Goal: Task Accomplishment & Management: Use online tool/utility

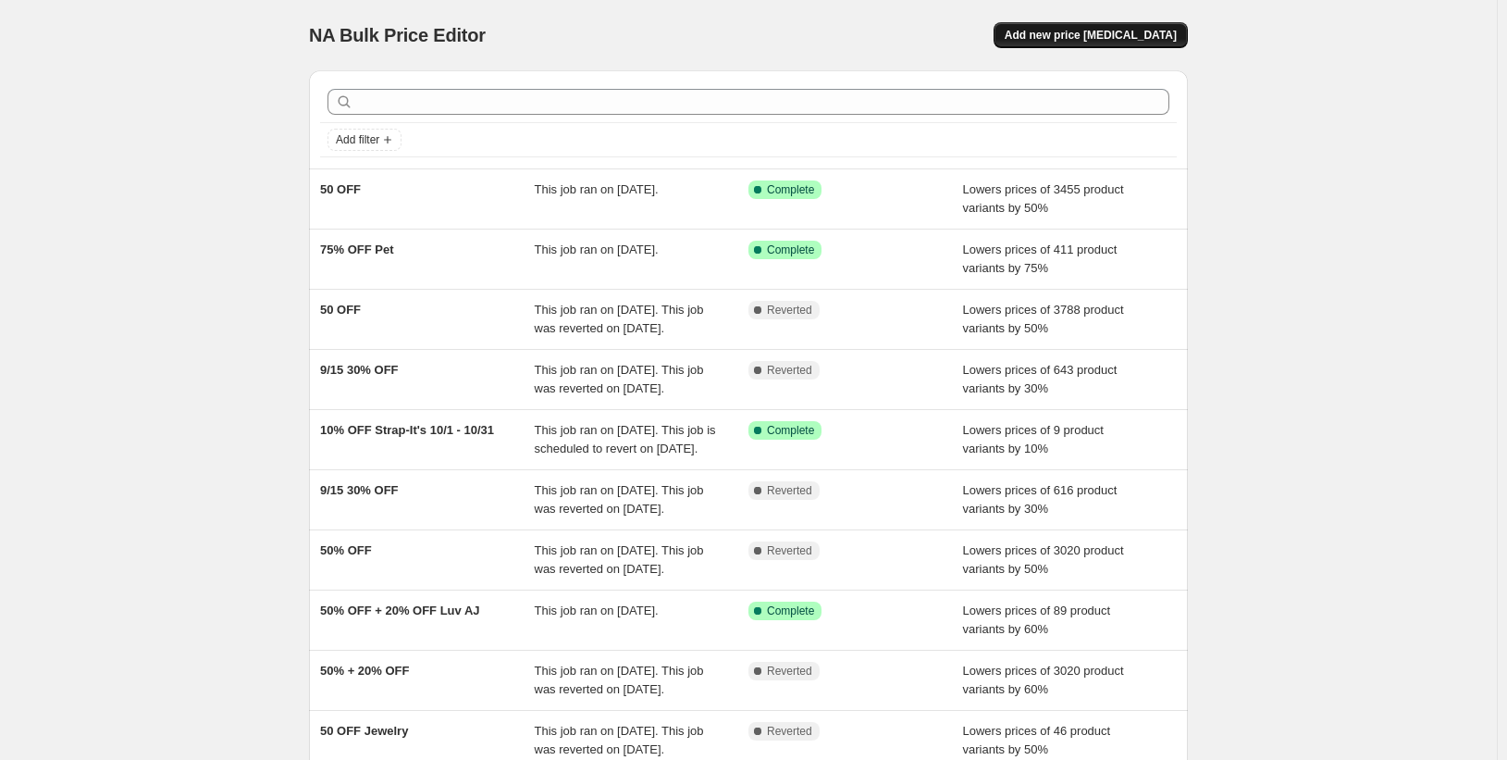
click at [1064, 34] on span "Add new price [MEDICAL_DATA]" at bounding box center [1091, 35] width 172 height 15
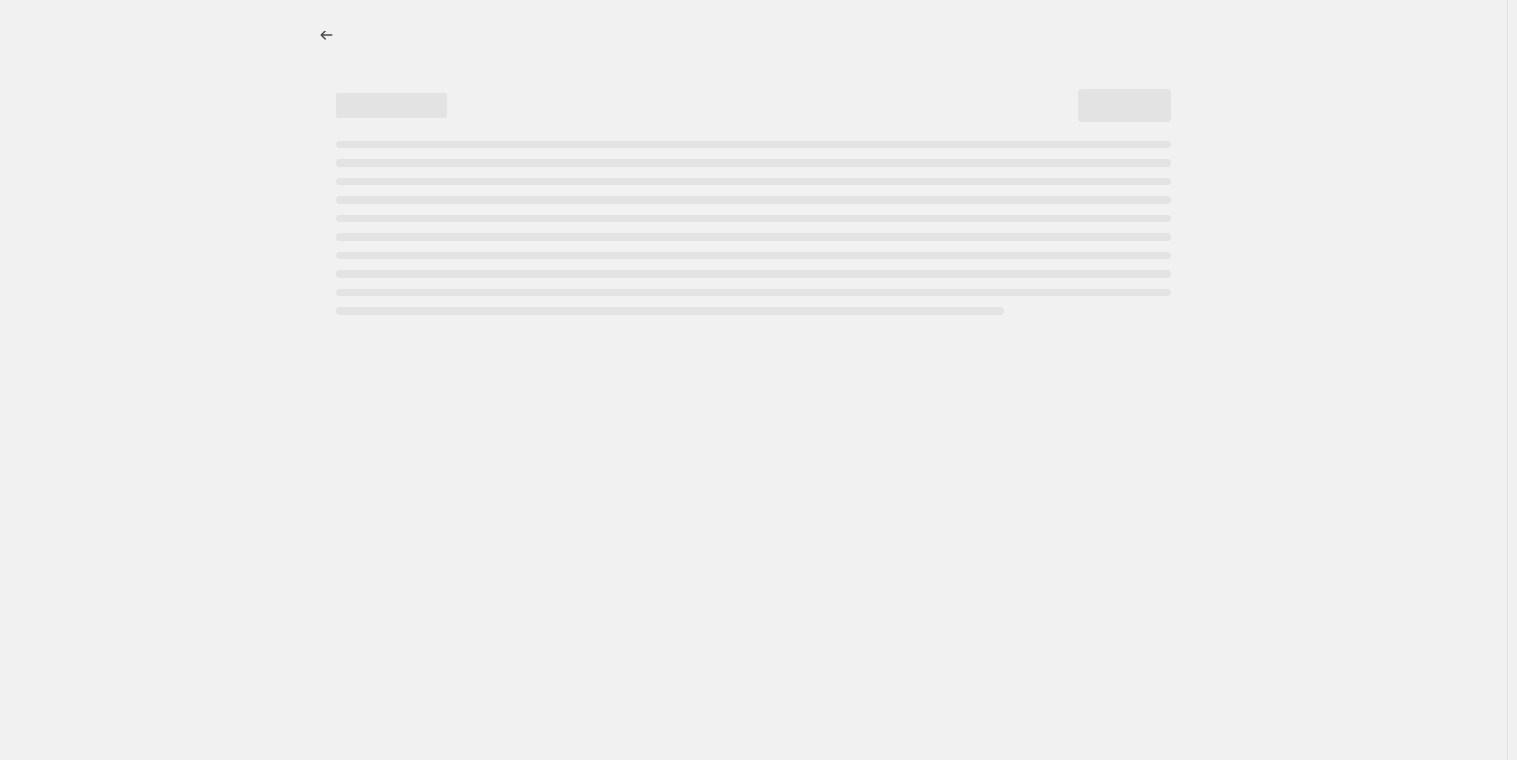
select select "percentage"
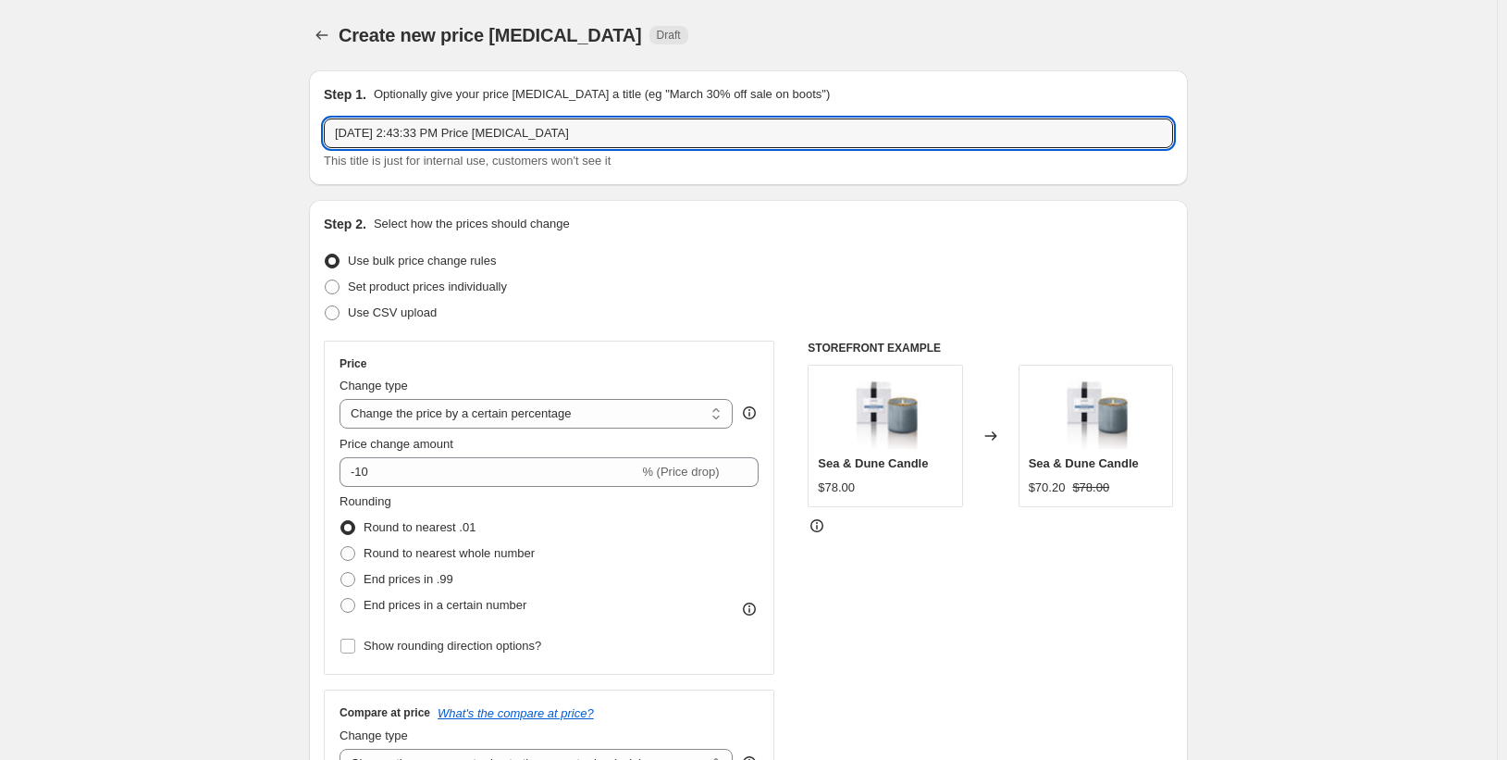
drag, startPoint x: 584, startPoint y: 139, endPoint x: 228, endPoint y: 150, distance: 356.4
type input "50 one product"
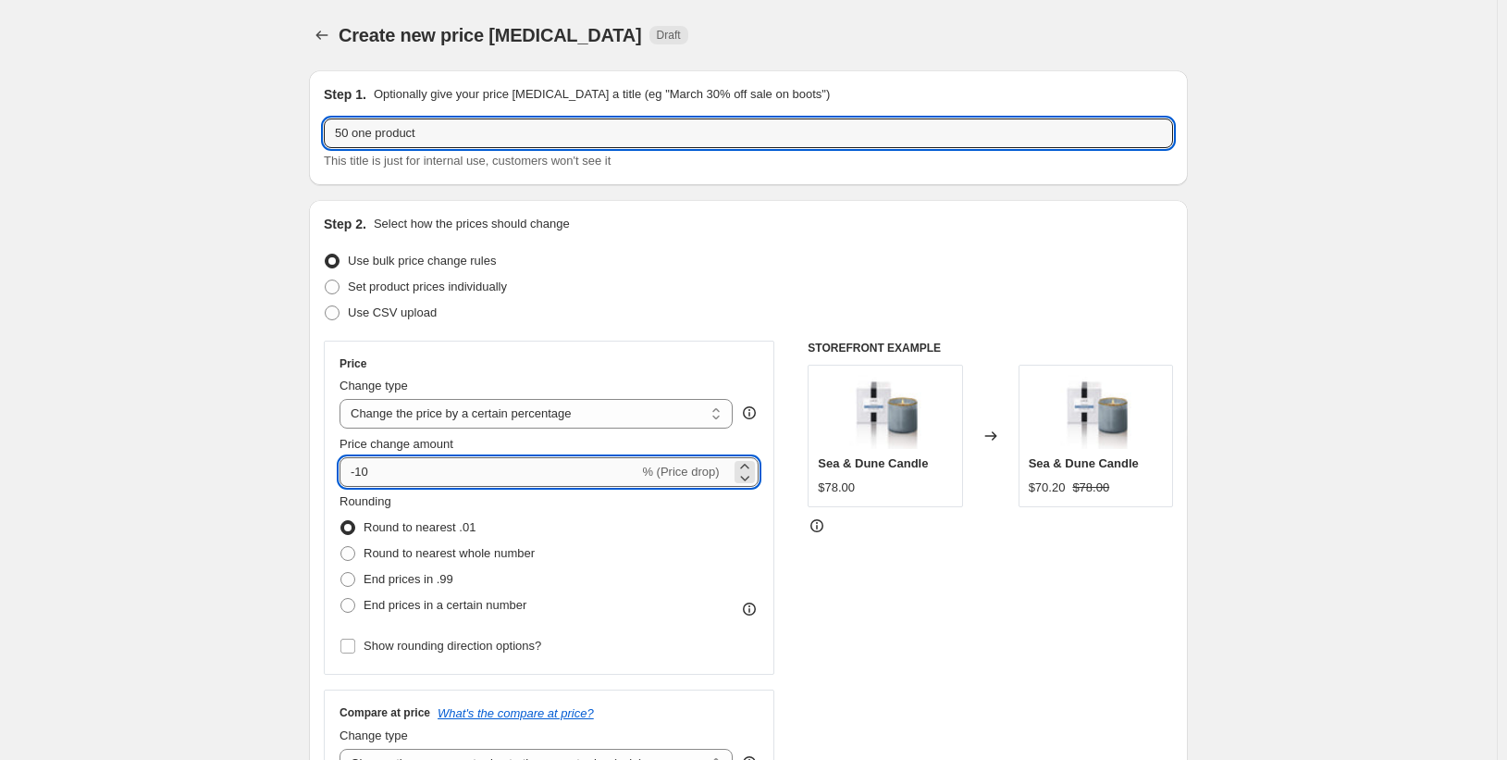
click at [365, 472] on input "-10" at bounding box center [489, 472] width 299 height 30
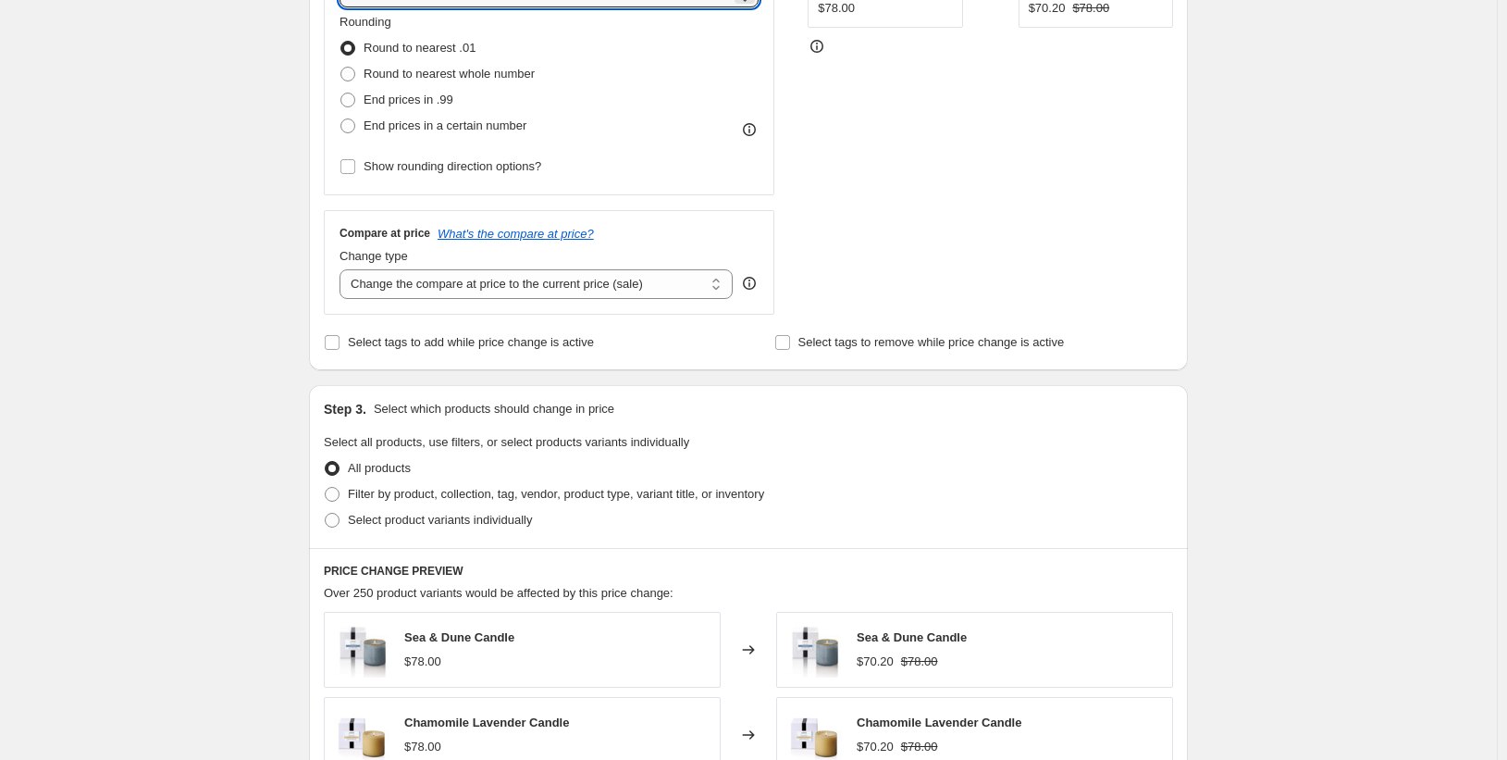
scroll to position [555, 0]
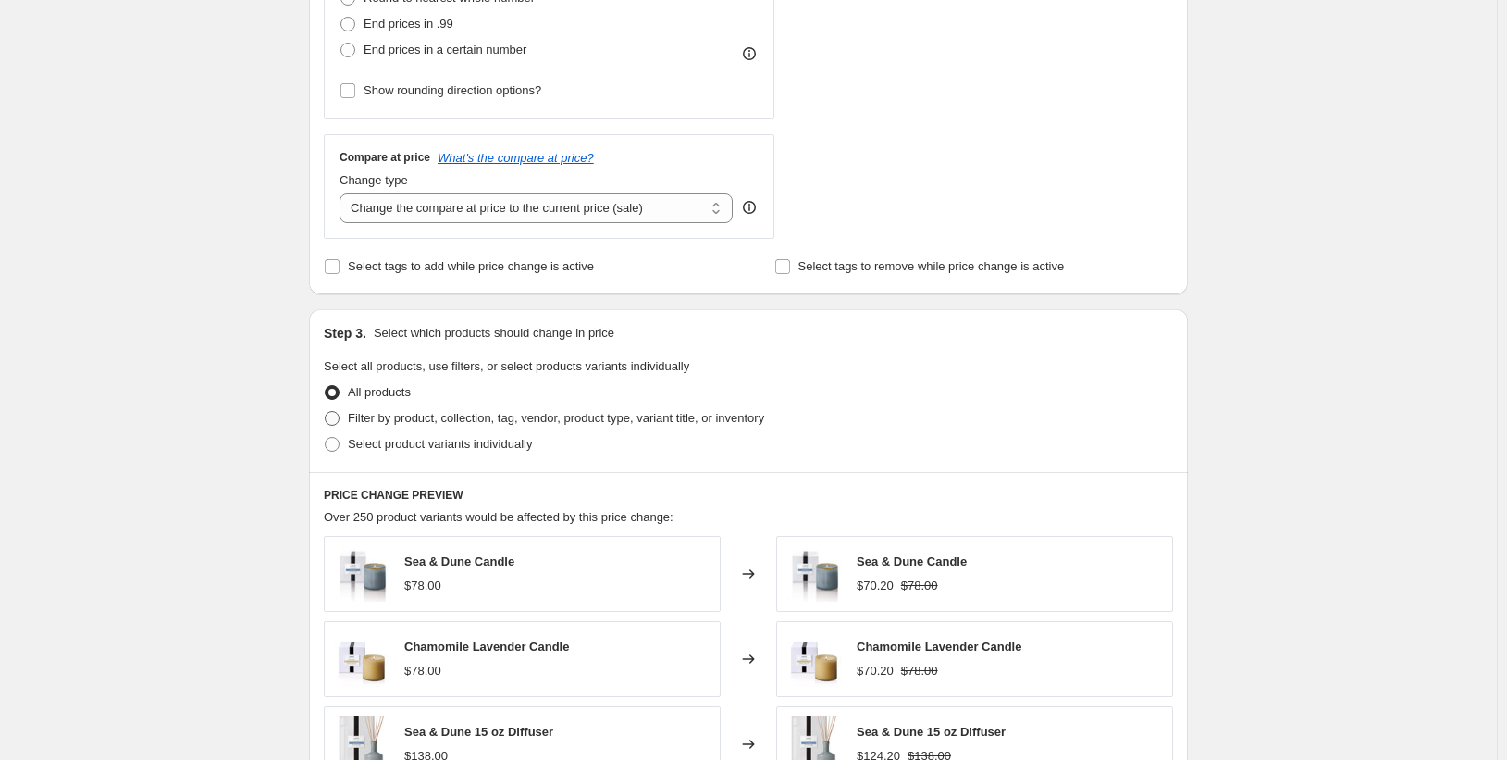
type input "-50"
click at [339, 422] on span at bounding box center [332, 418] width 15 height 15
click at [326, 412] on input "Filter by product, collection, tag, vendor, product type, variant title, or inv…" at bounding box center [325, 411] width 1 height 1
radio input "true"
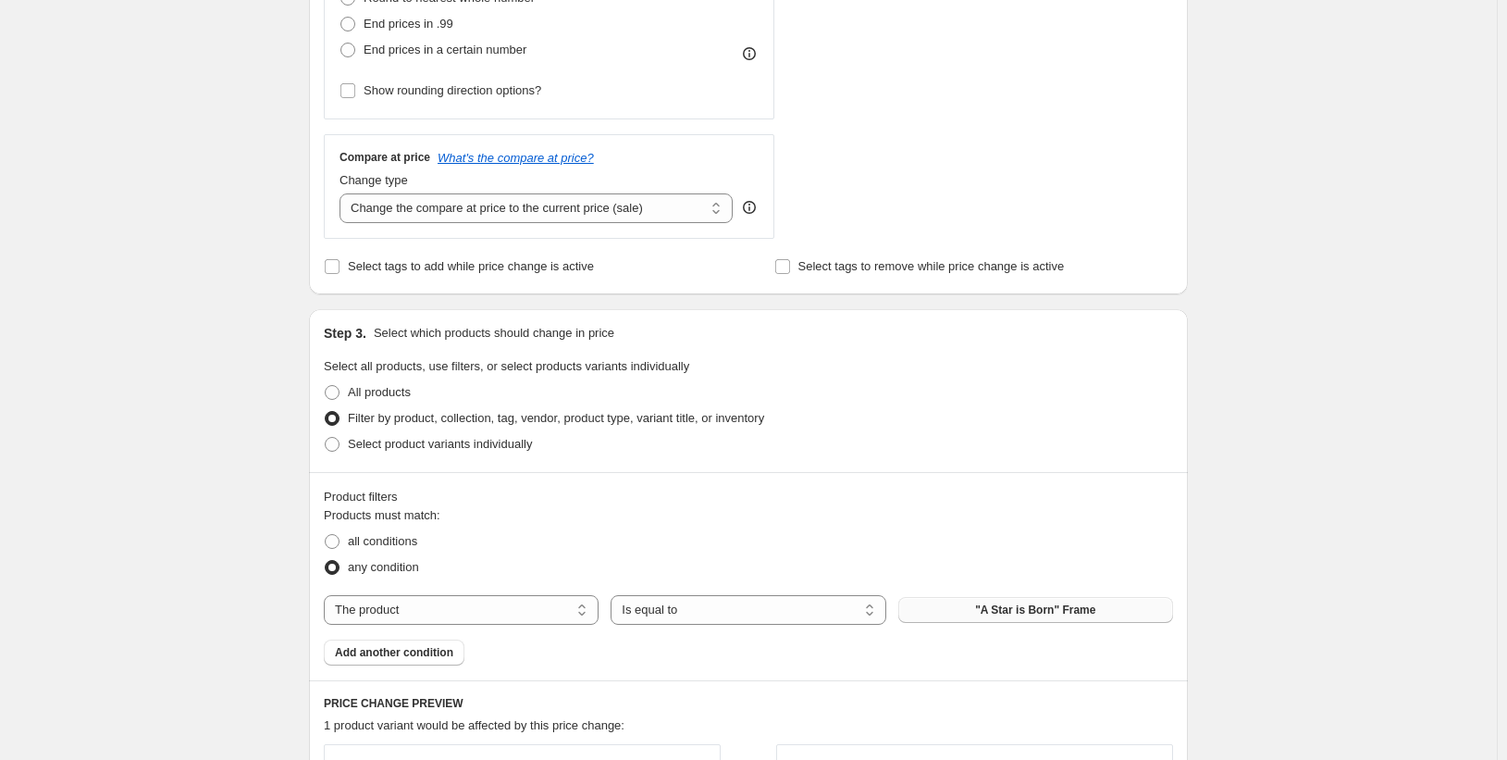
click at [989, 609] on span ""A Star is Born" Frame" at bounding box center [1035, 609] width 120 height 15
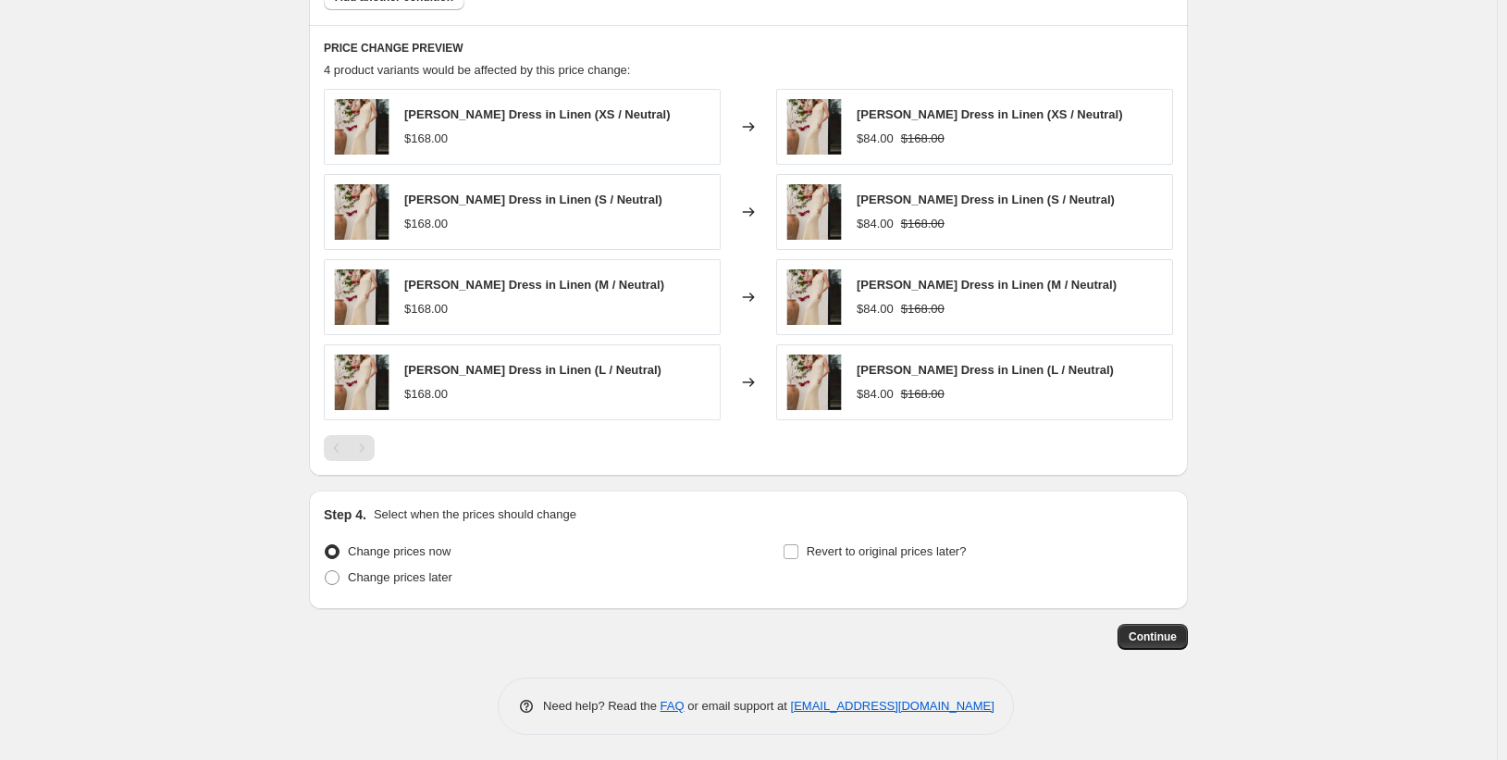
scroll to position [1214, 0]
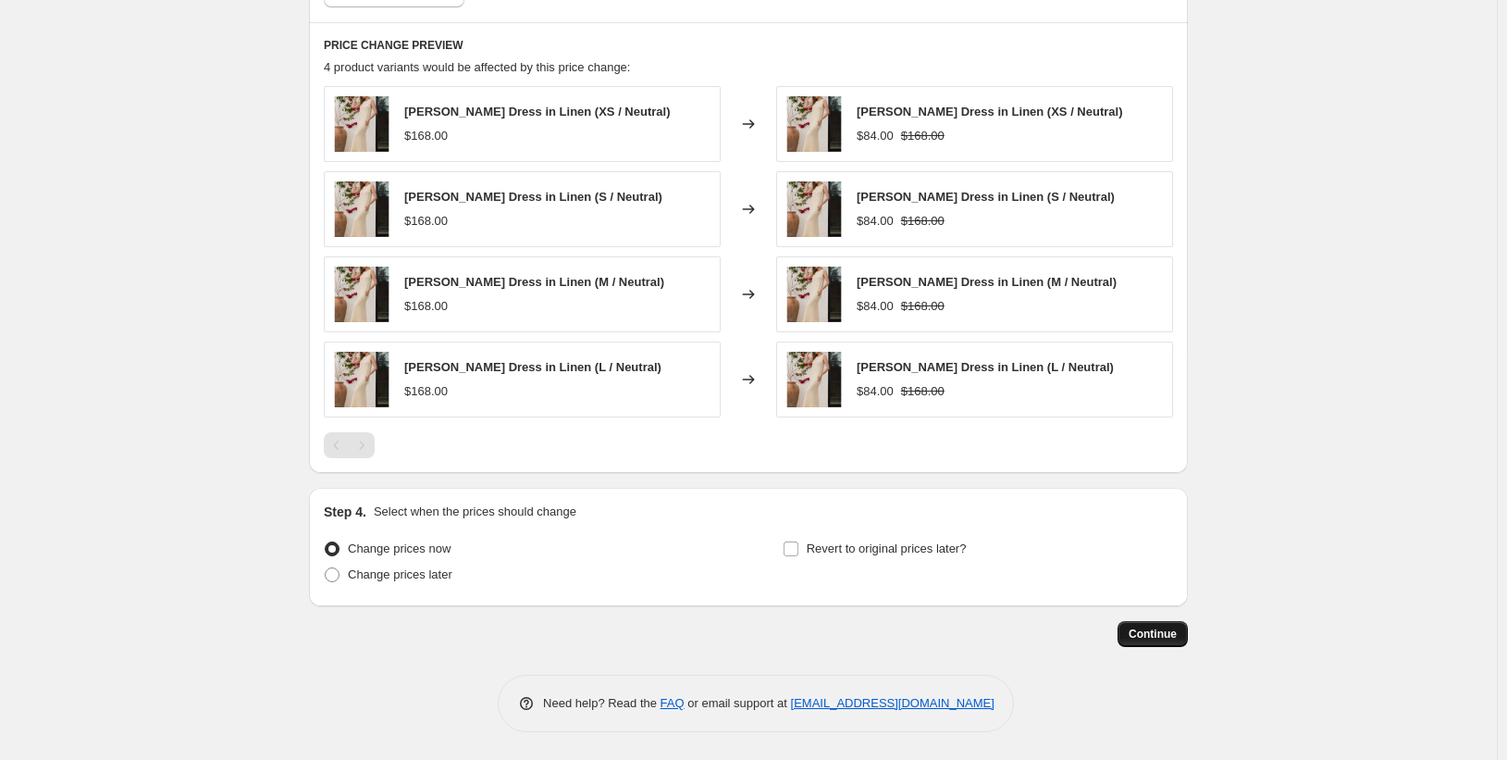
click at [1142, 639] on span "Continue" at bounding box center [1153, 633] width 48 height 15
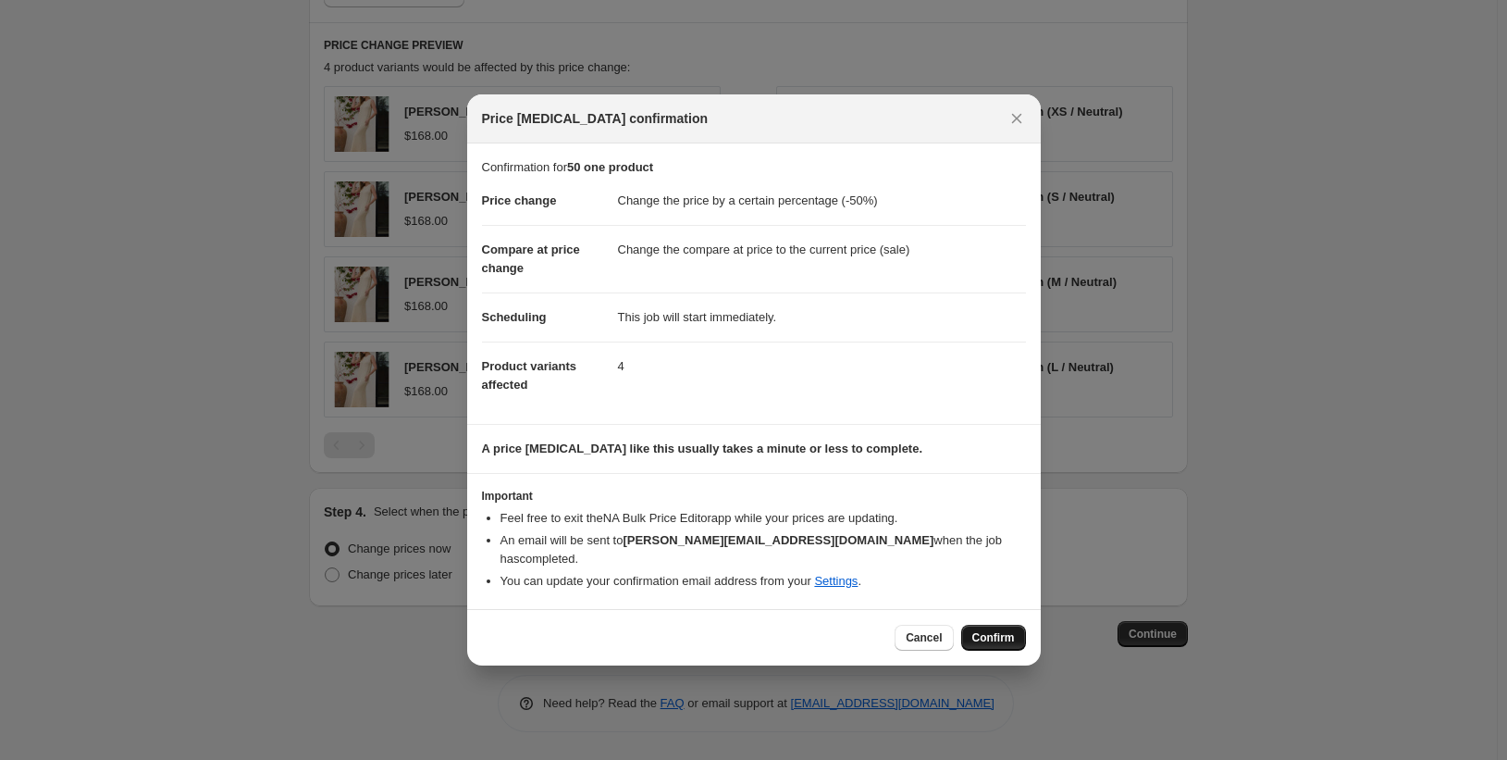
click at [993, 630] on span "Confirm" at bounding box center [994, 637] width 43 height 15
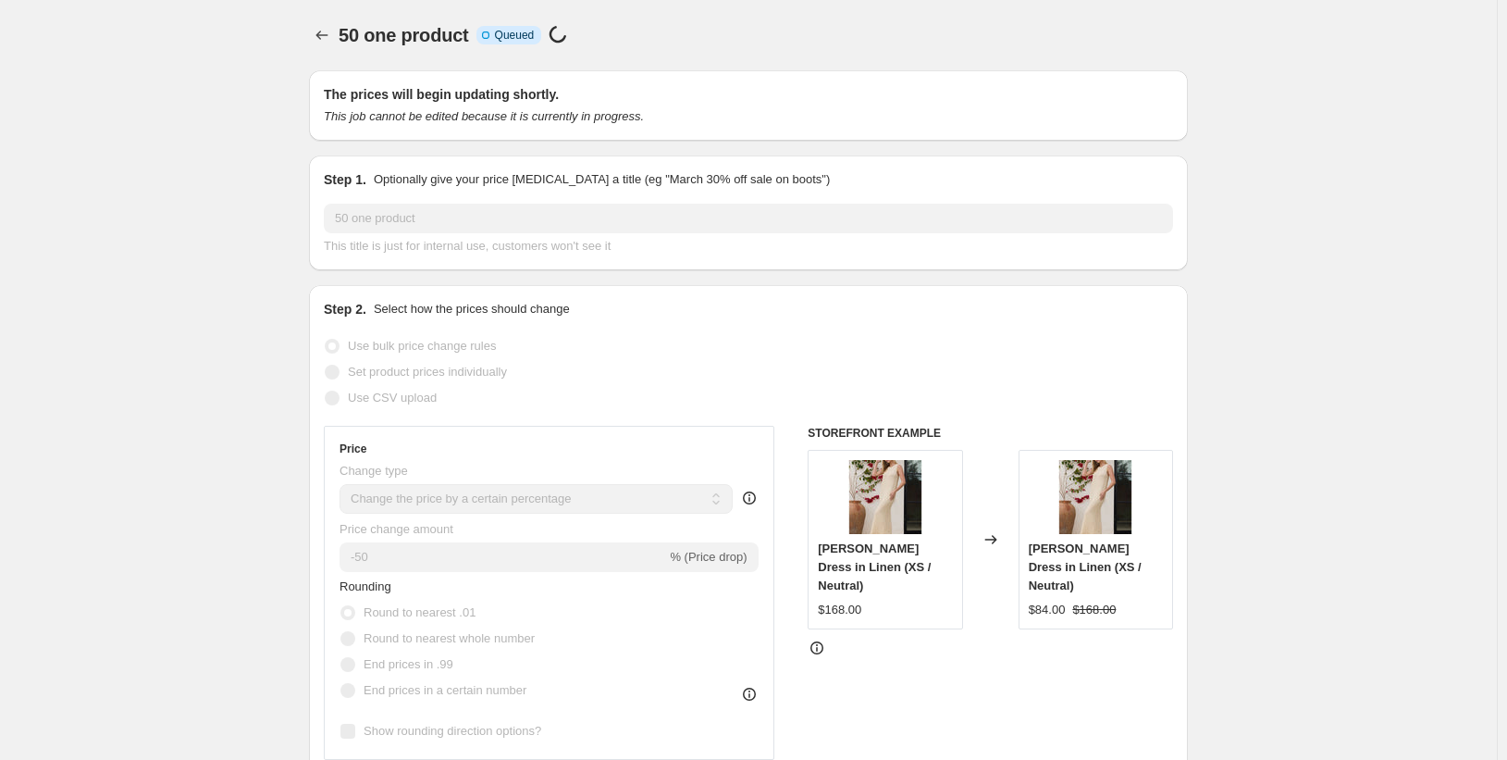
select select "percentage"
